Goal: Information Seeking & Learning: Learn about a topic

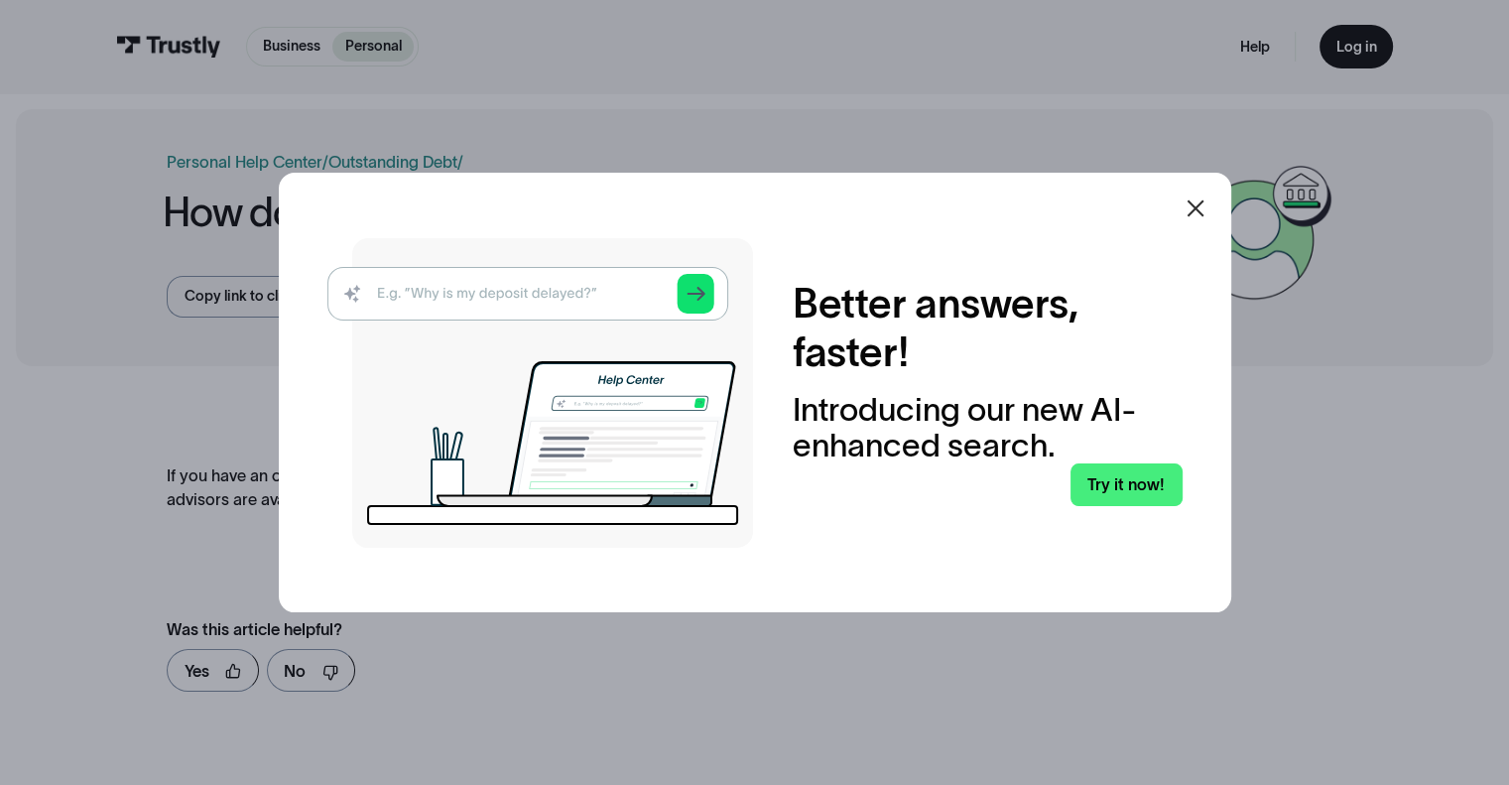
click at [1207, 216] on icon at bounding box center [1195, 208] width 24 height 24
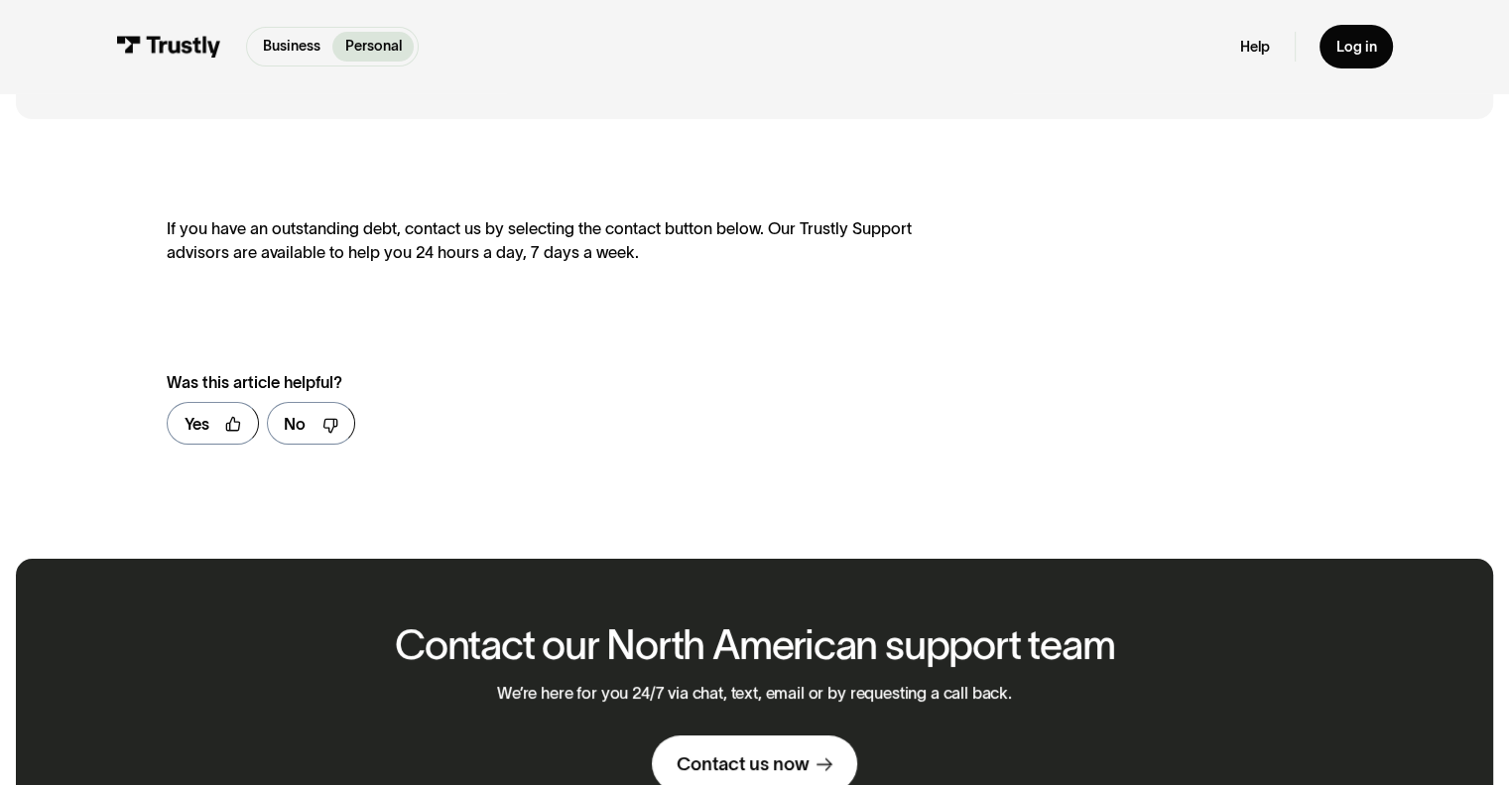
scroll to position [397, 0]
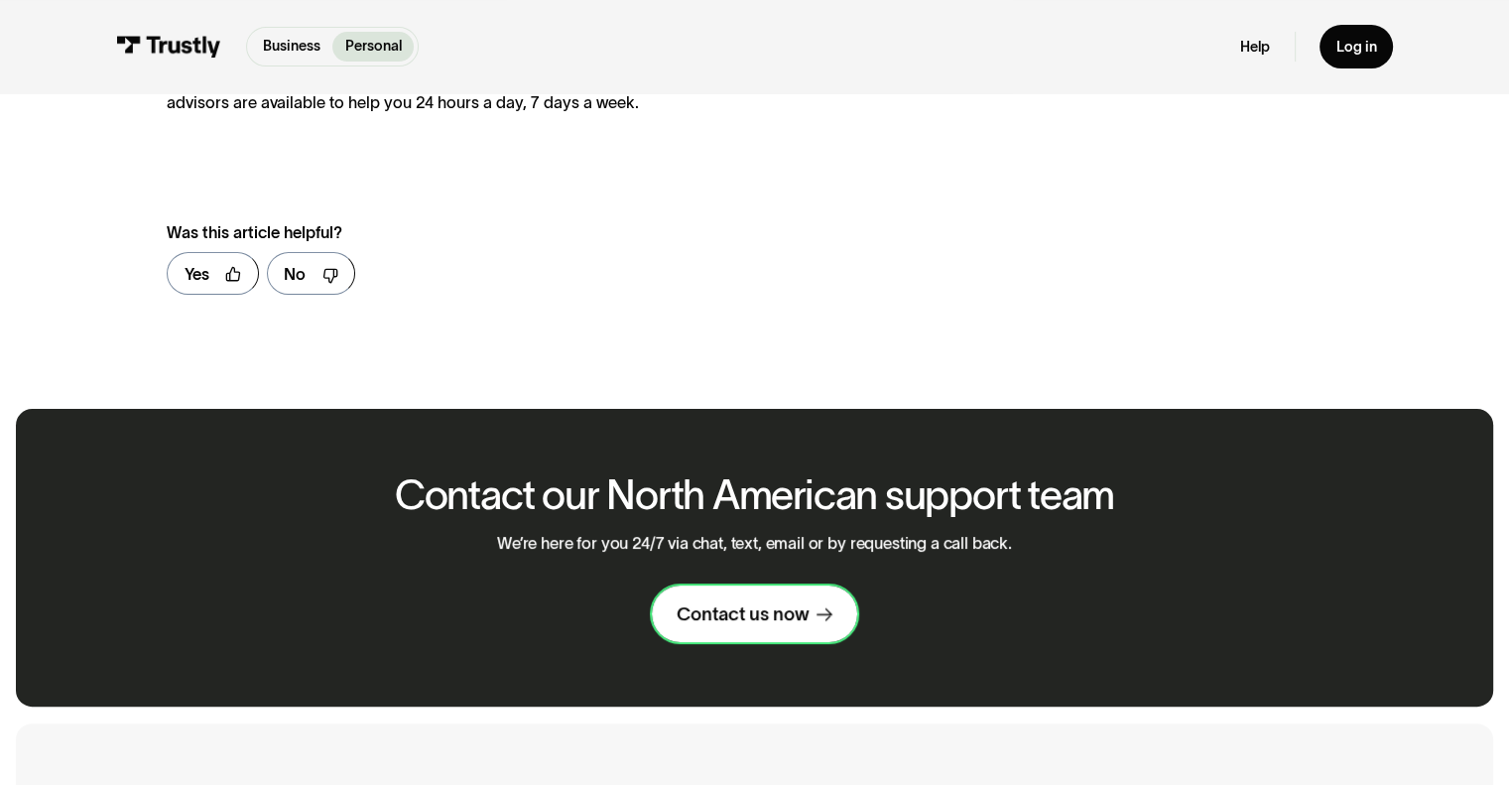
click at [785, 623] on div "Contact us now" at bounding box center [742, 614] width 132 height 24
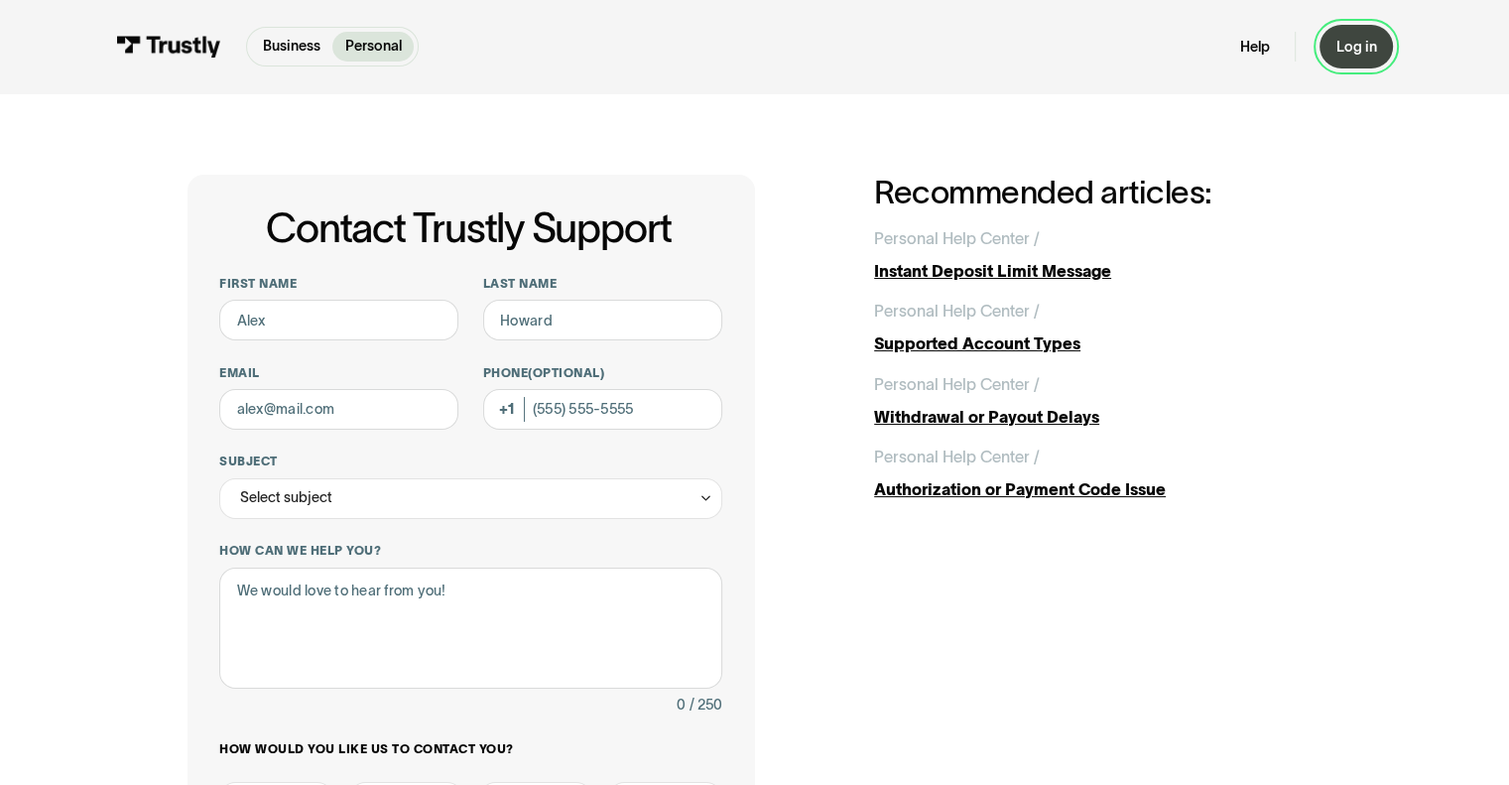
click at [1351, 57] on link "Log in" at bounding box center [1355, 46] width 73 height 43
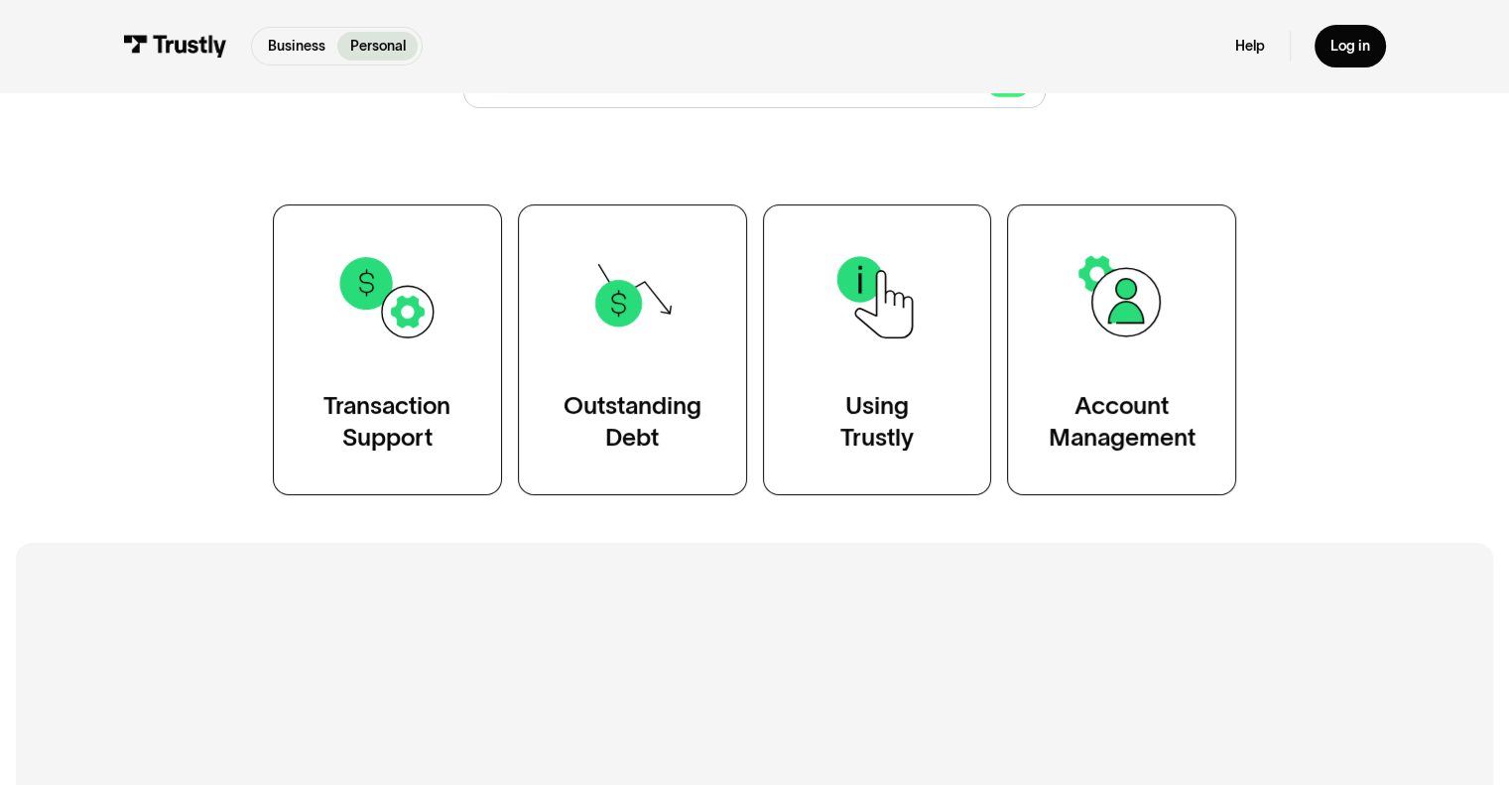
scroll to position [397, 0]
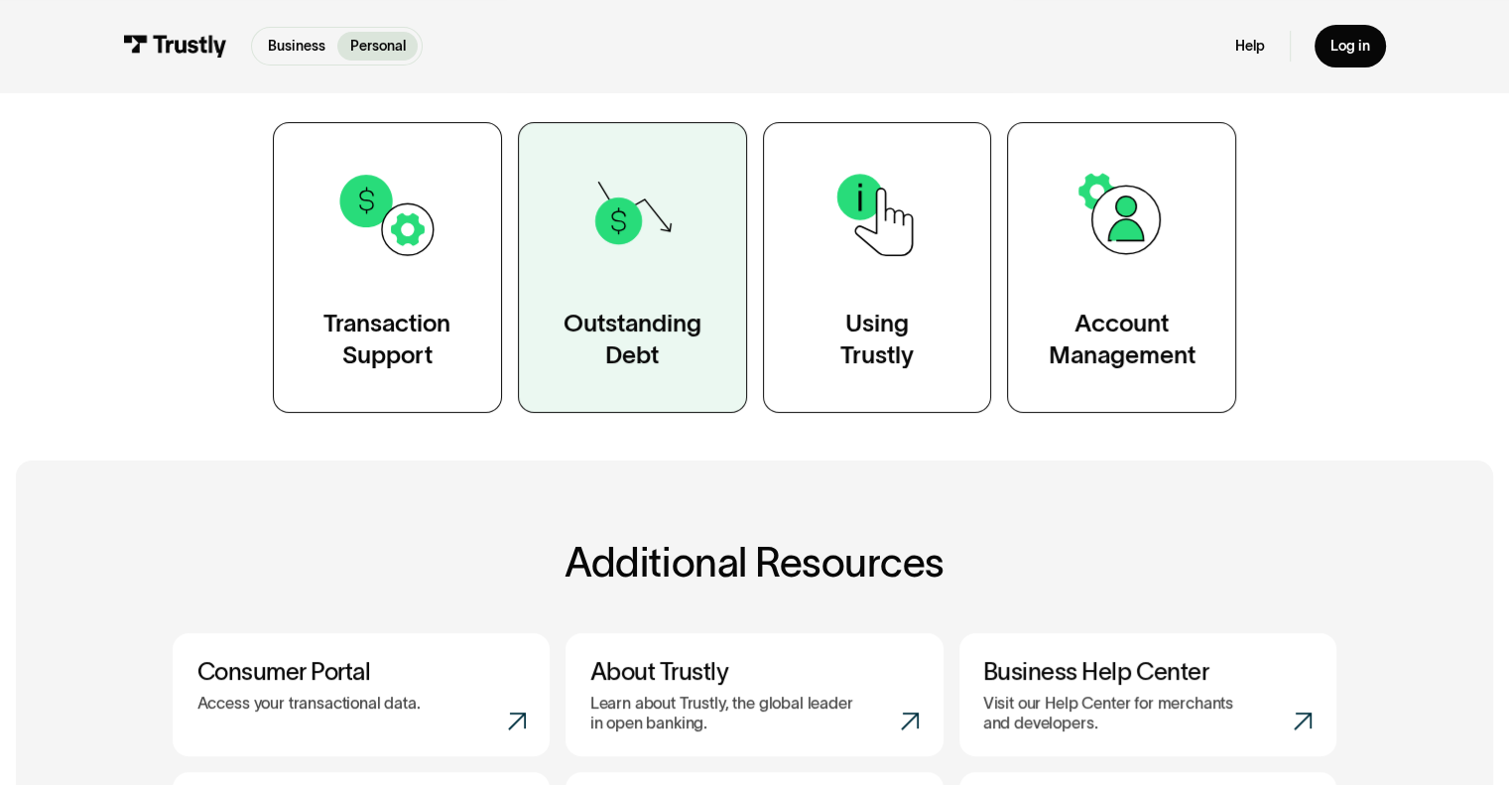
click at [610, 276] on link "Outstanding Debt" at bounding box center [632, 267] width 229 height 291
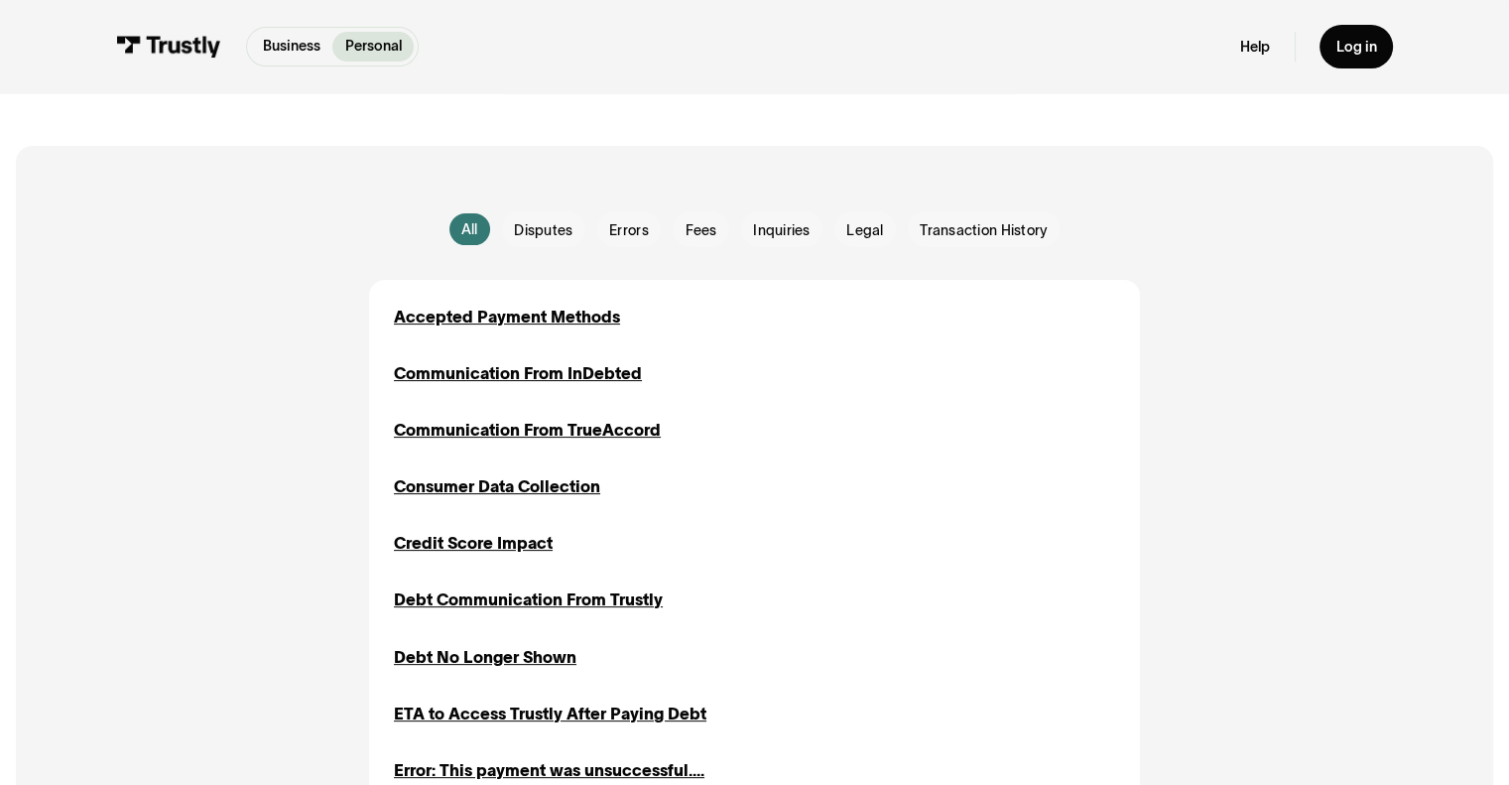
scroll to position [397, 0]
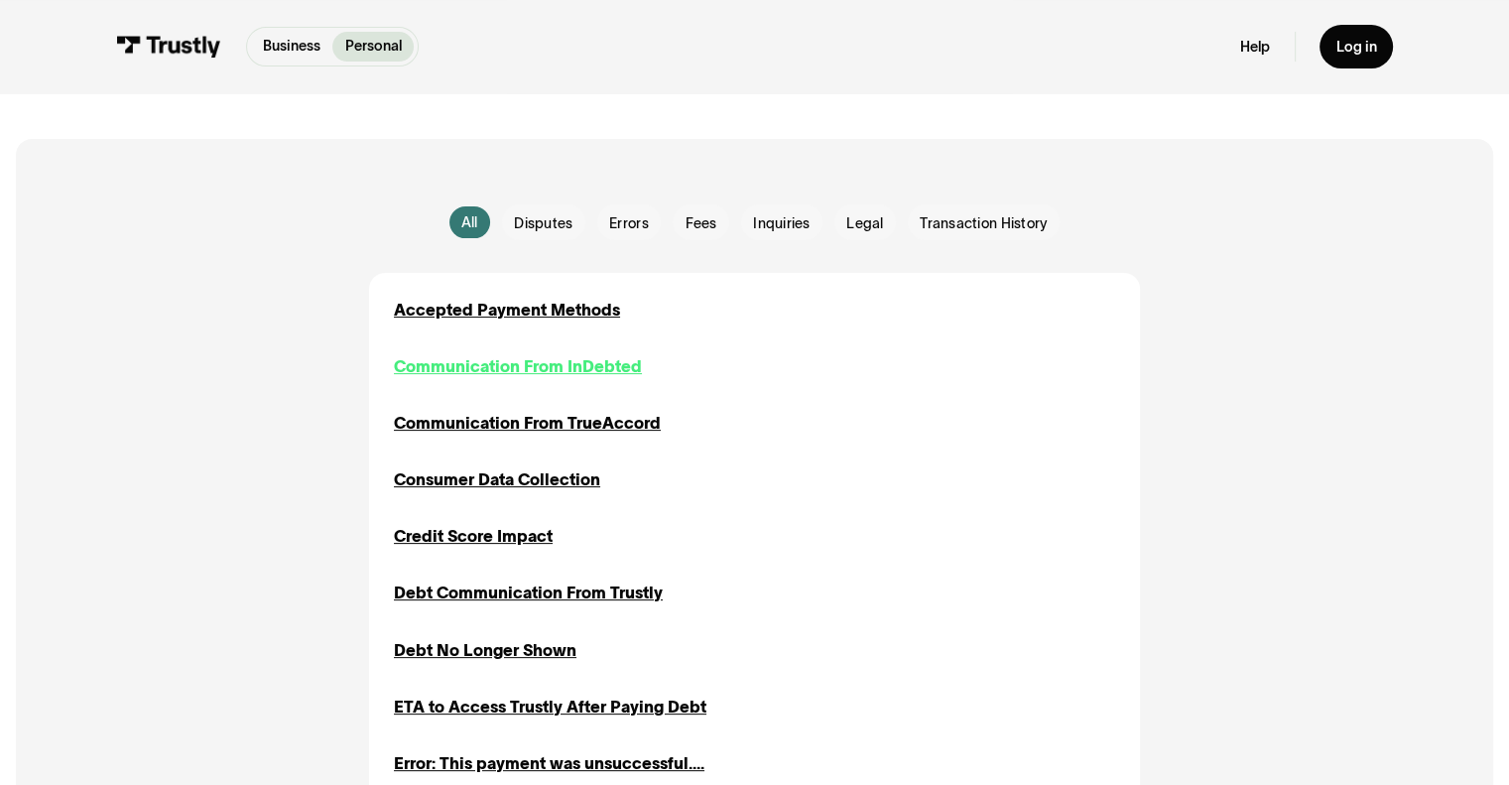
click at [619, 372] on div "Communication From InDebted" at bounding box center [518, 366] width 248 height 25
